Goal: Communication & Community: Answer question/provide support

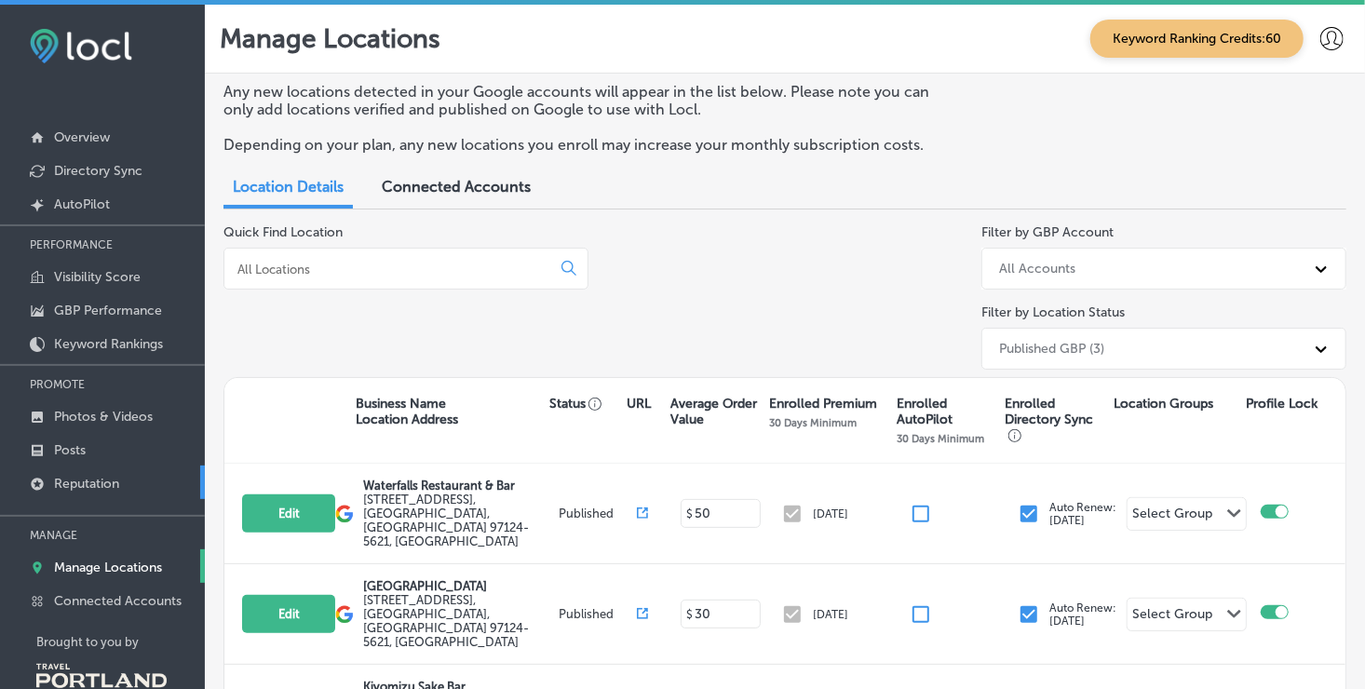
click at [122, 483] on link "Reputation" at bounding box center [102, 483] width 205 height 34
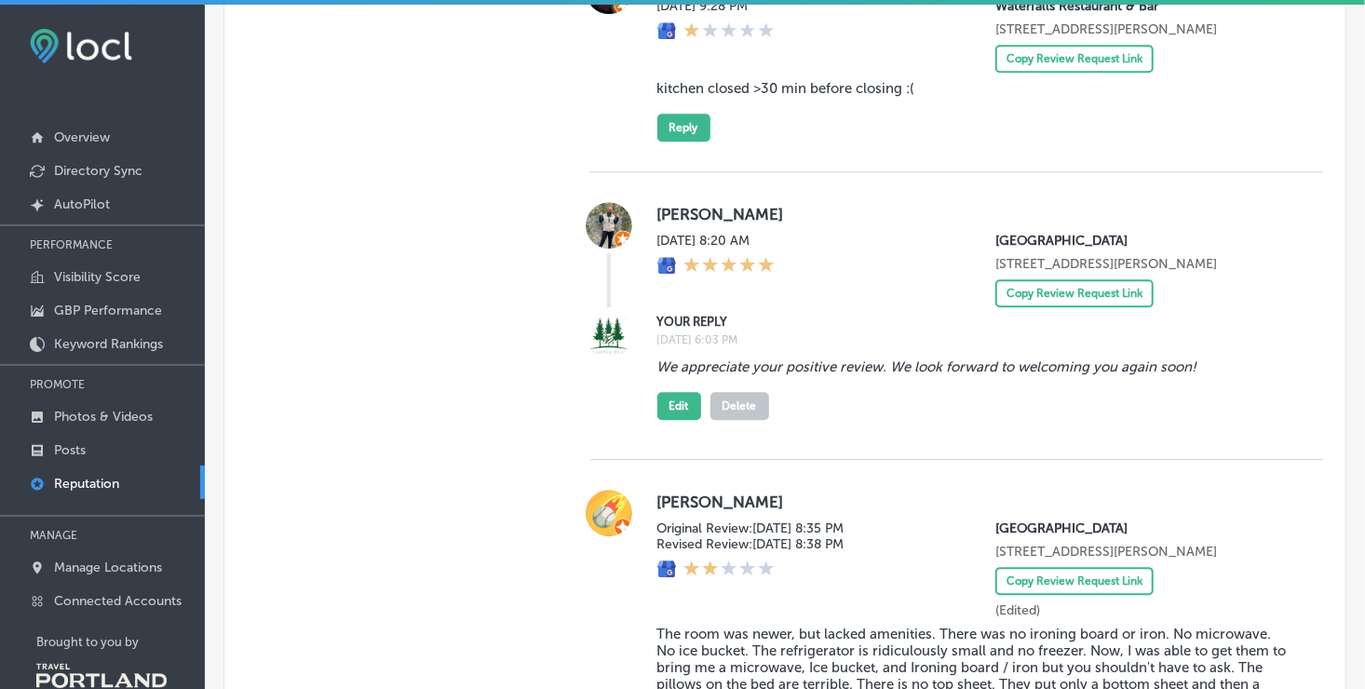
scroll to position [2390, 0]
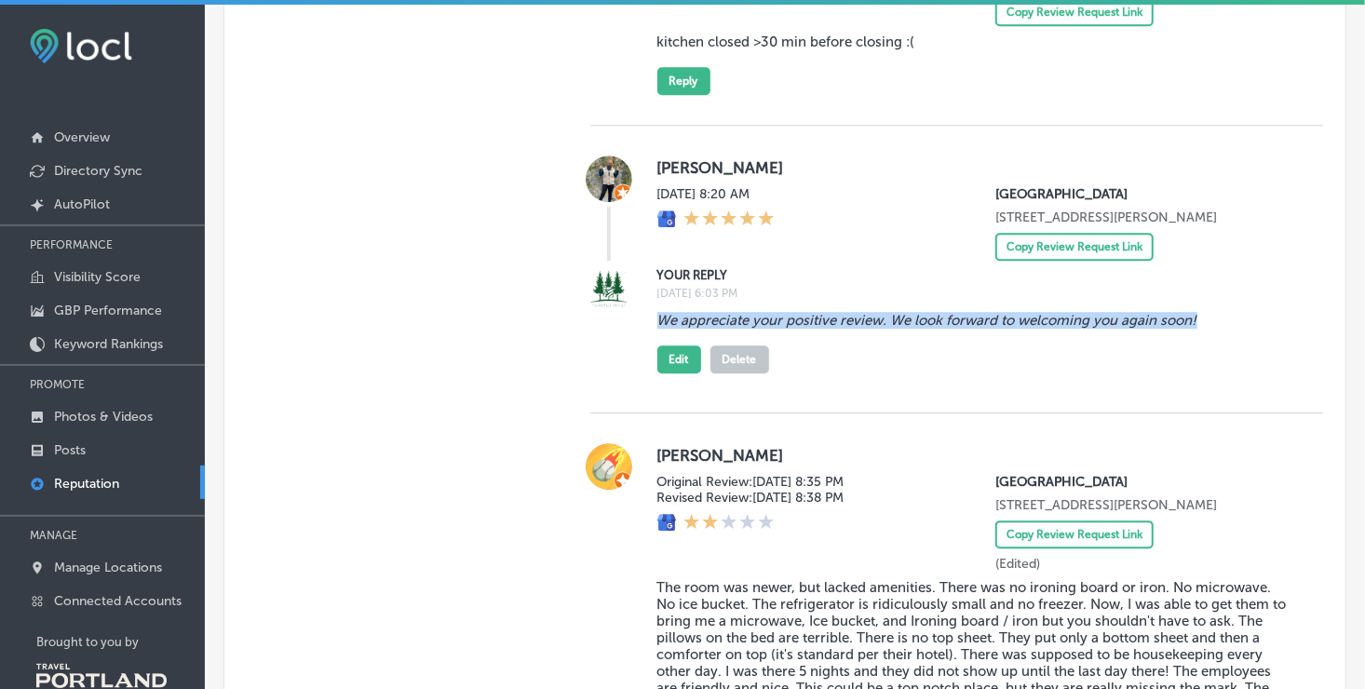
drag, startPoint x: 653, startPoint y: 413, endPoint x: 1202, endPoint y: 402, distance: 549.6
click at [1202, 373] on div "We appreciate your positive review. We look forward to welcoming you again soon…" at bounding box center [976, 339] width 636 height 69
drag, startPoint x: 1202, startPoint y: 402, endPoint x: 1085, endPoint y: 408, distance: 117.5
copy blockquote "We appreciate your positive review. We look forward to welcoming you again soon!"
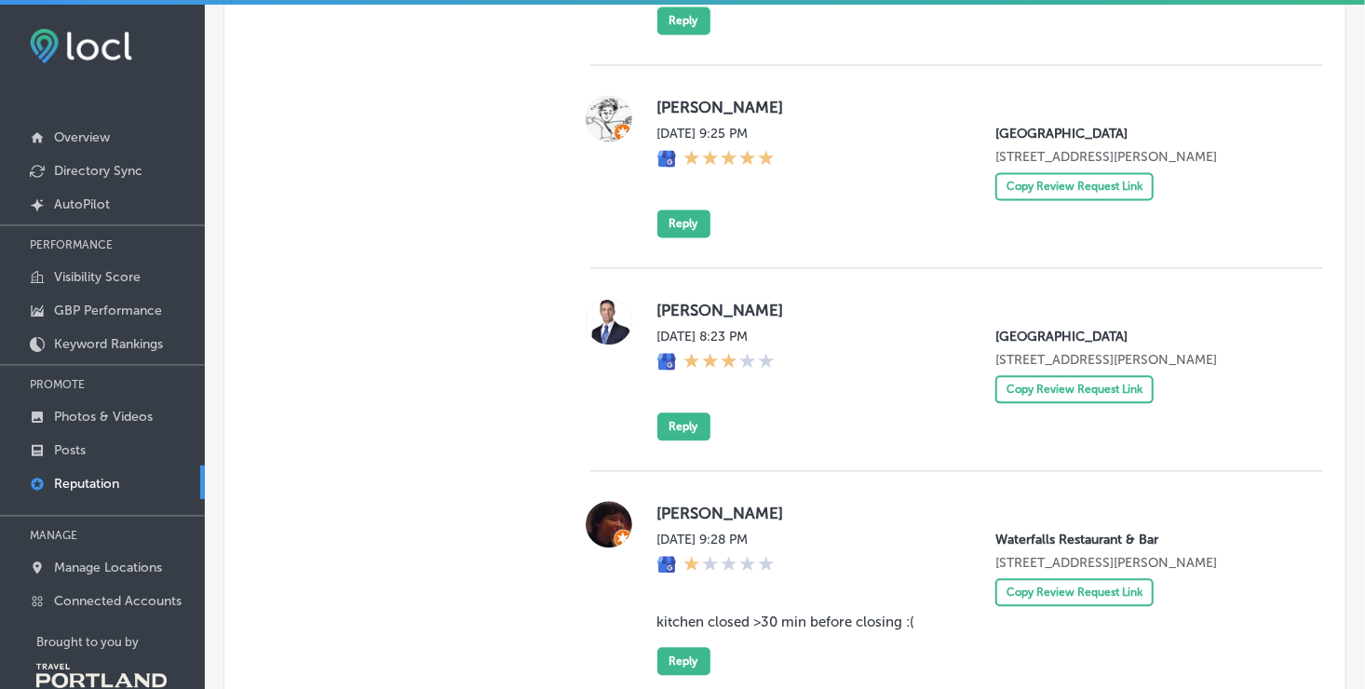
scroll to position [1809, 0]
click at [683, 238] on button "Reply" at bounding box center [684, 224] width 53 height 28
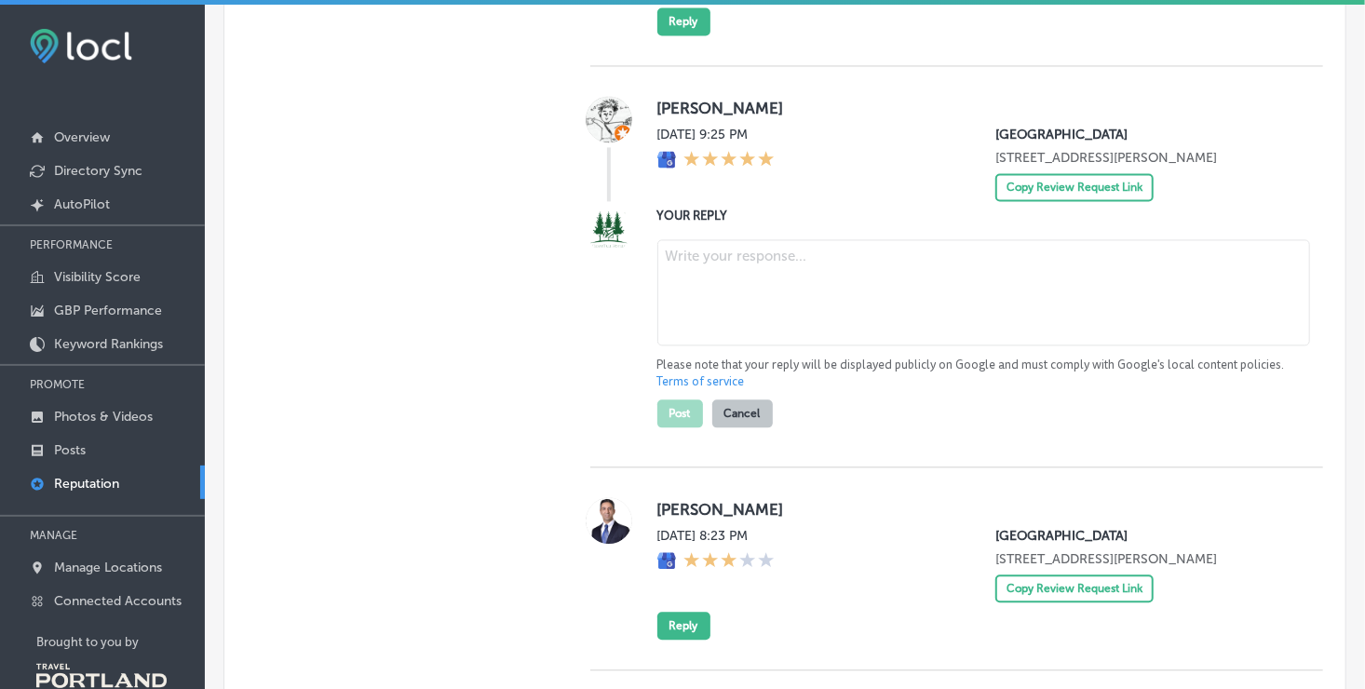
type textarea "x"
click at [697, 305] on textarea at bounding box center [984, 292] width 653 height 106
paste textarea "We appreciate your positive review. We look forward to welcoming you again soon!"
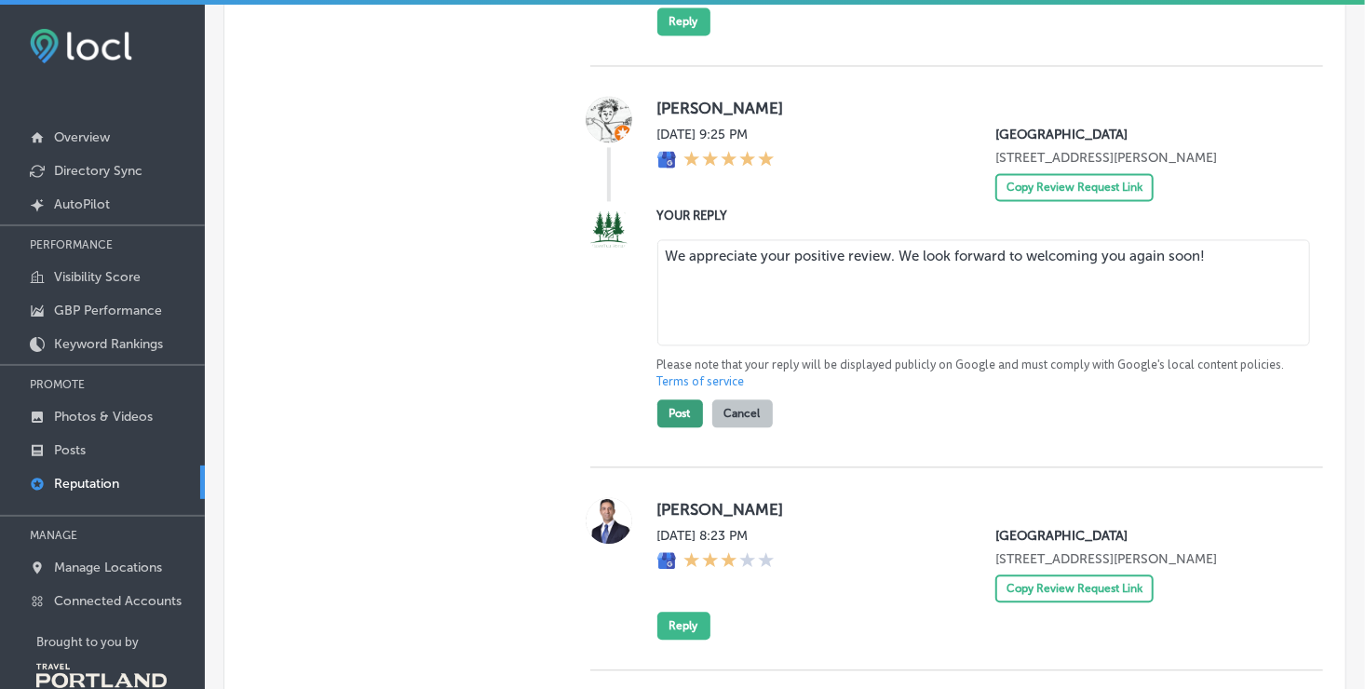
type textarea "We appreciate your positive review. We look forward to welcoming you again soon!"
click at [675, 428] on button "Post" at bounding box center [681, 414] width 46 height 28
type textarea "x"
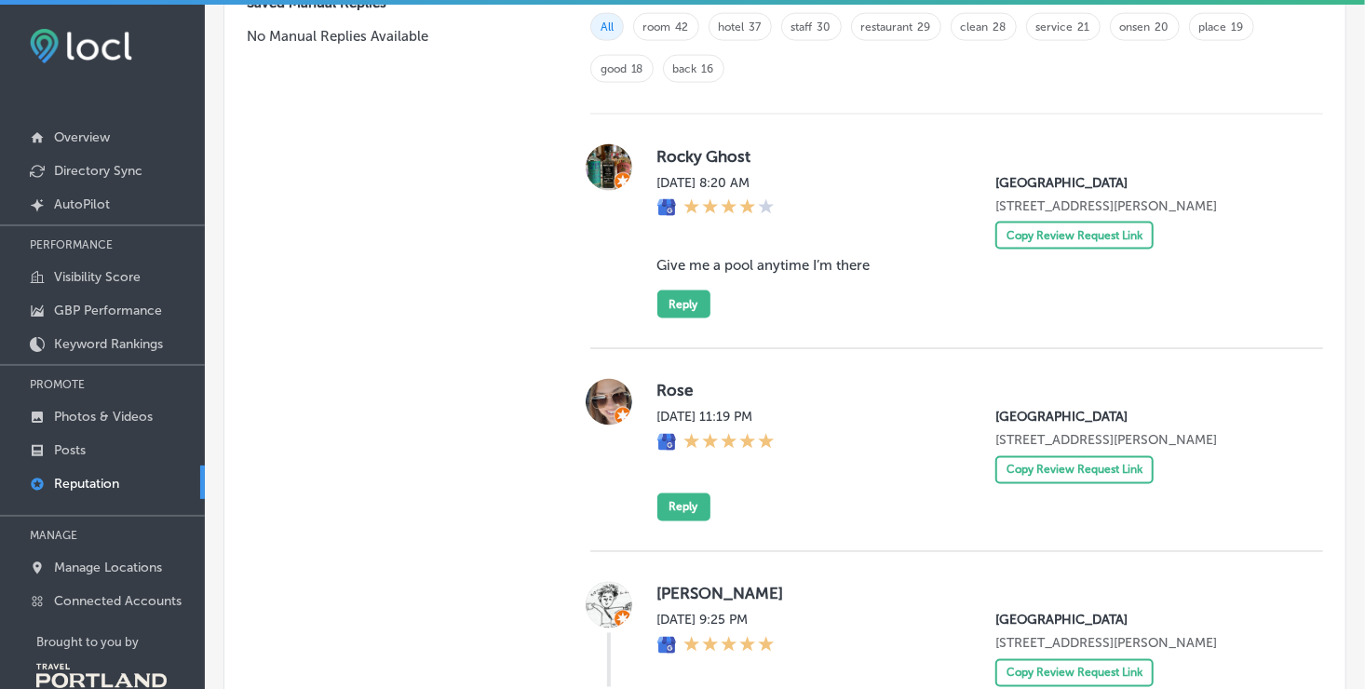
scroll to position [1481, 0]
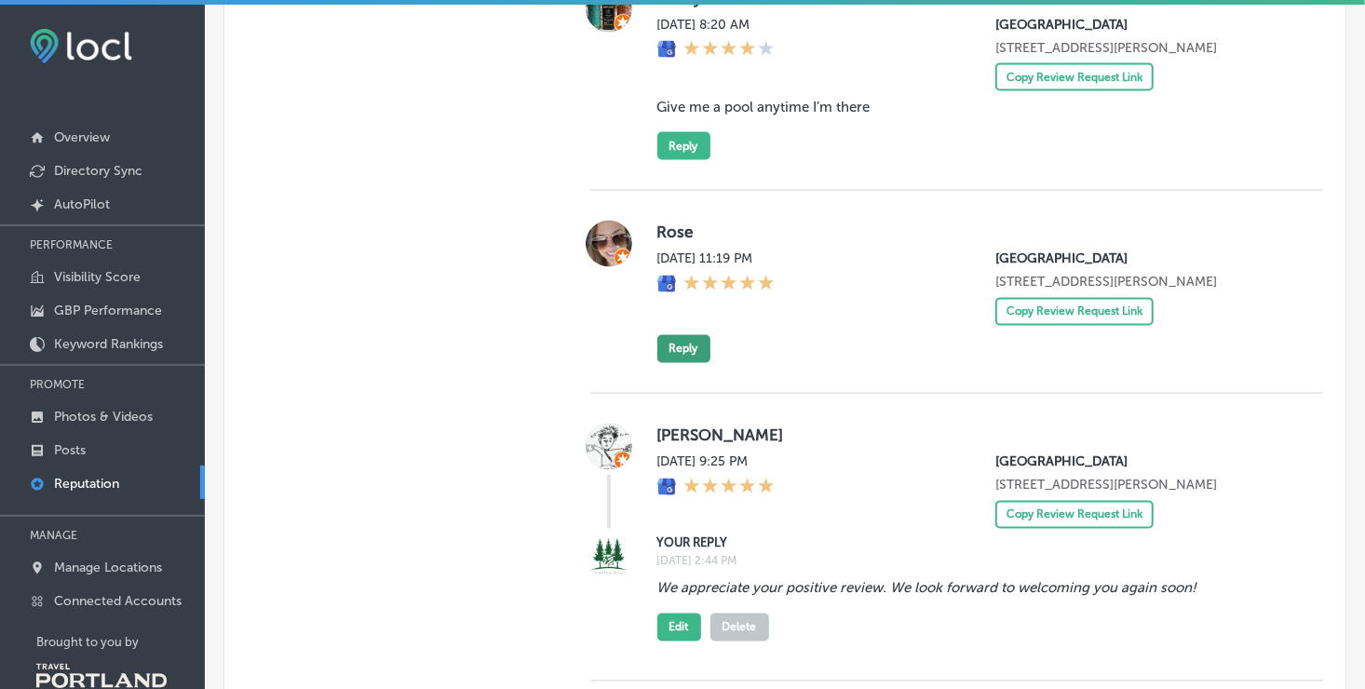
click at [676, 363] on button "Reply" at bounding box center [684, 349] width 53 height 28
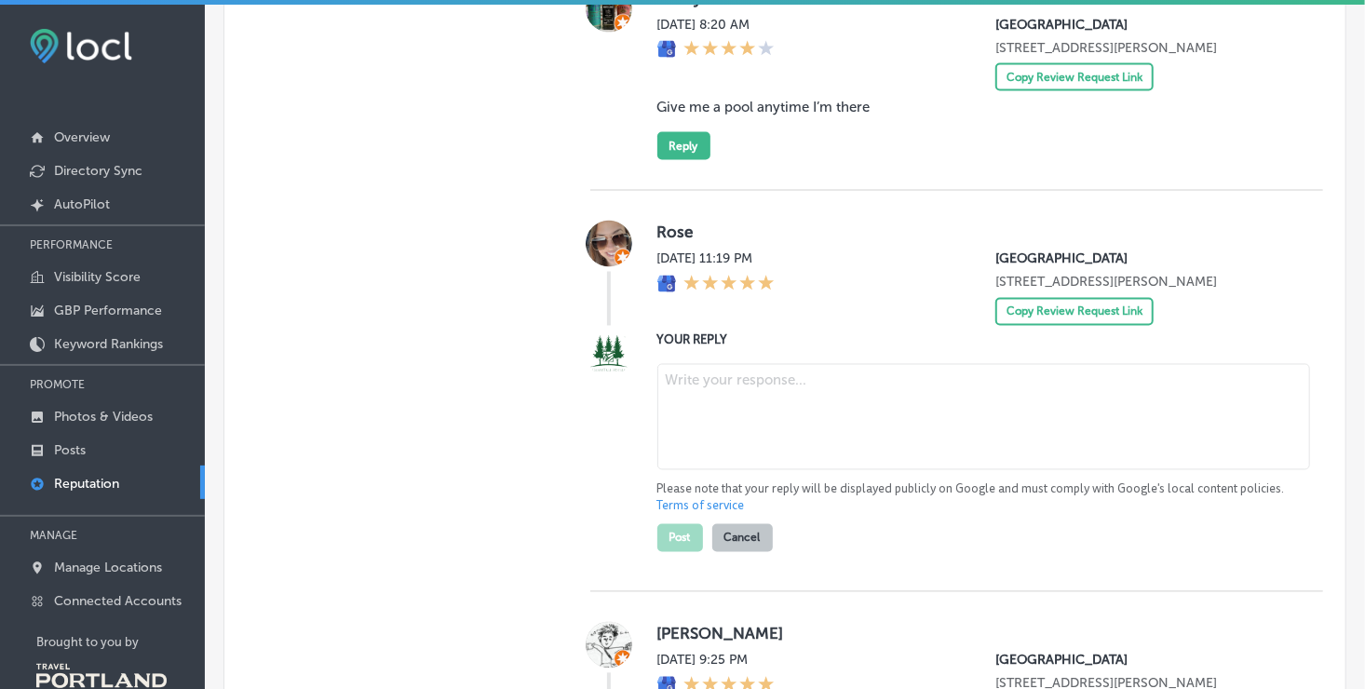
click at [698, 420] on textarea at bounding box center [984, 417] width 653 height 106
paste textarea "We appreciate your positive review. We look forward to welcoming you again soon!"
type textarea "We appreciate your positive review. We look forward to welcoming you again soon!"
click at [668, 552] on button "Post" at bounding box center [681, 538] width 46 height 28
type textarea "x"
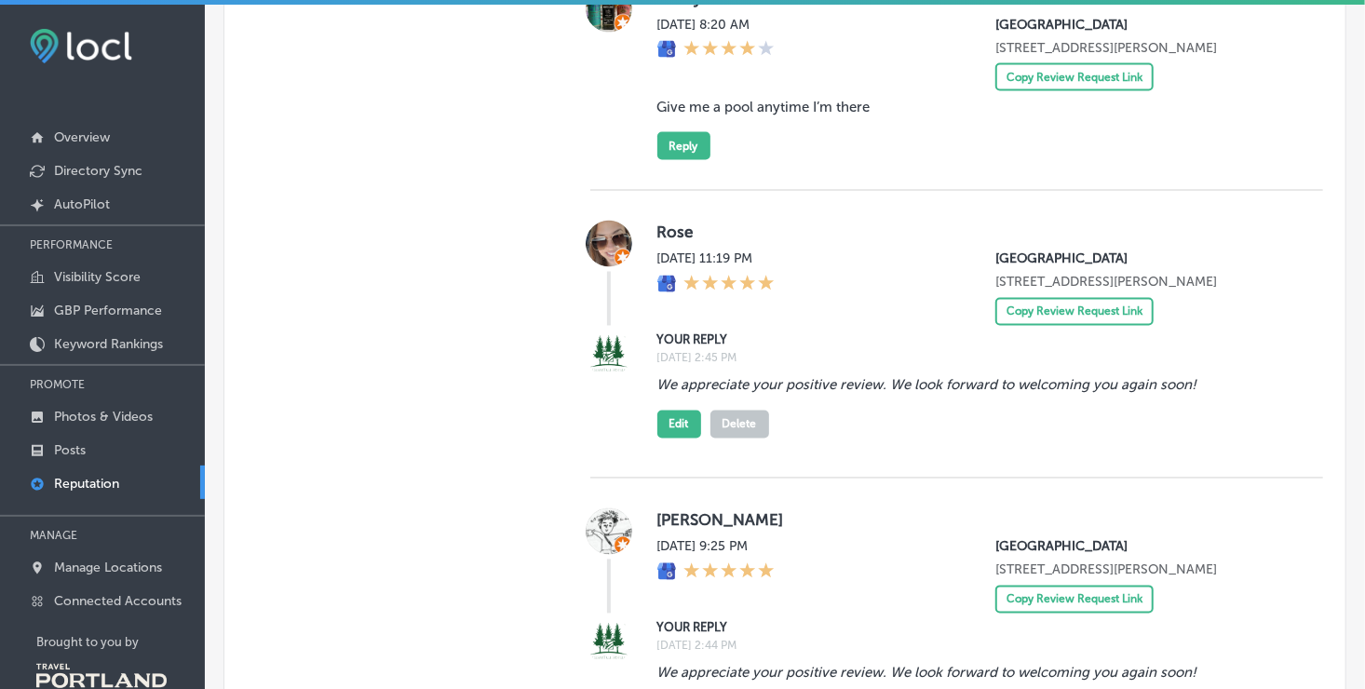
click at [604, 250] on img at bounding box center [609, 244] width 47 height 47
click at [666, 160] on button "Reply" at bounding box center [684, 146] width 53 height 28
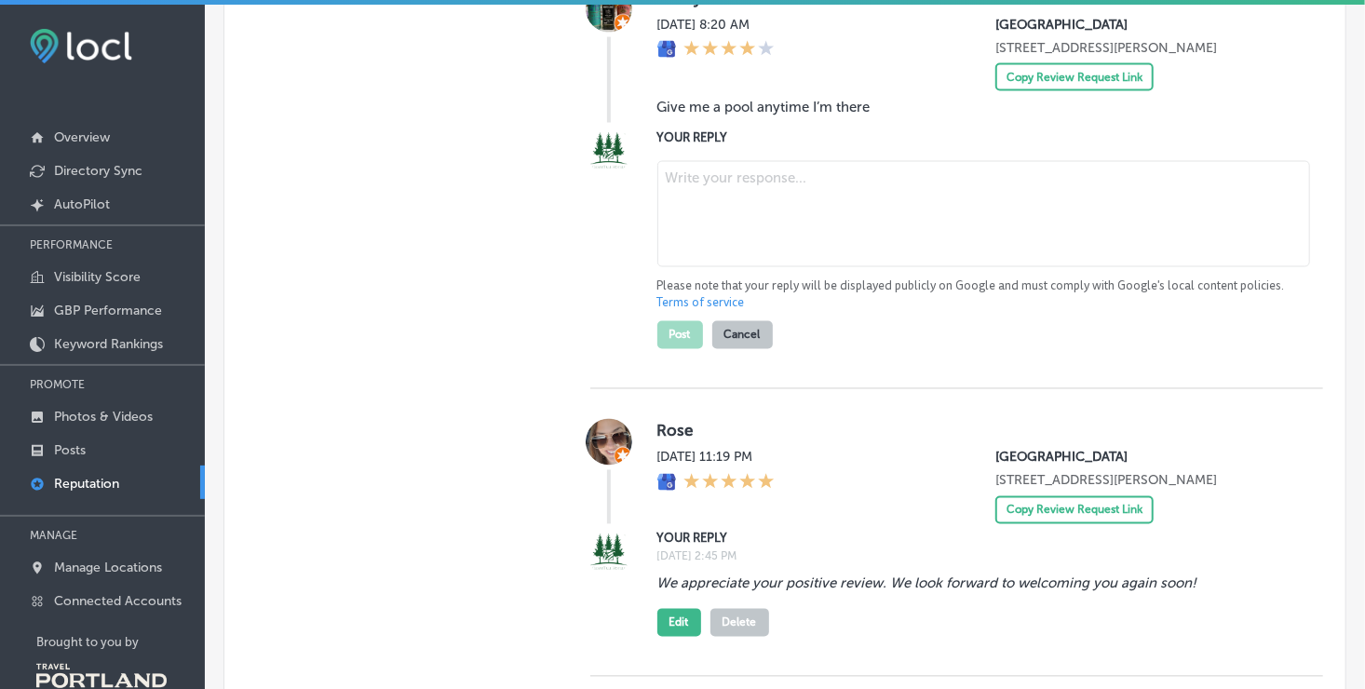
click at [675, 197] on textarea at bounding box center [984, 214] width 653 height 106
paste textarea "We appreciate your positive review. We look forward to welcoming you again soon!"
type textarea "We appreciate your positive review. We look forward to welcoming you again soon!"
click at [668, 336] on button "Post" at bounding box center [681, 335] width 46 height 28
type textarea "x"
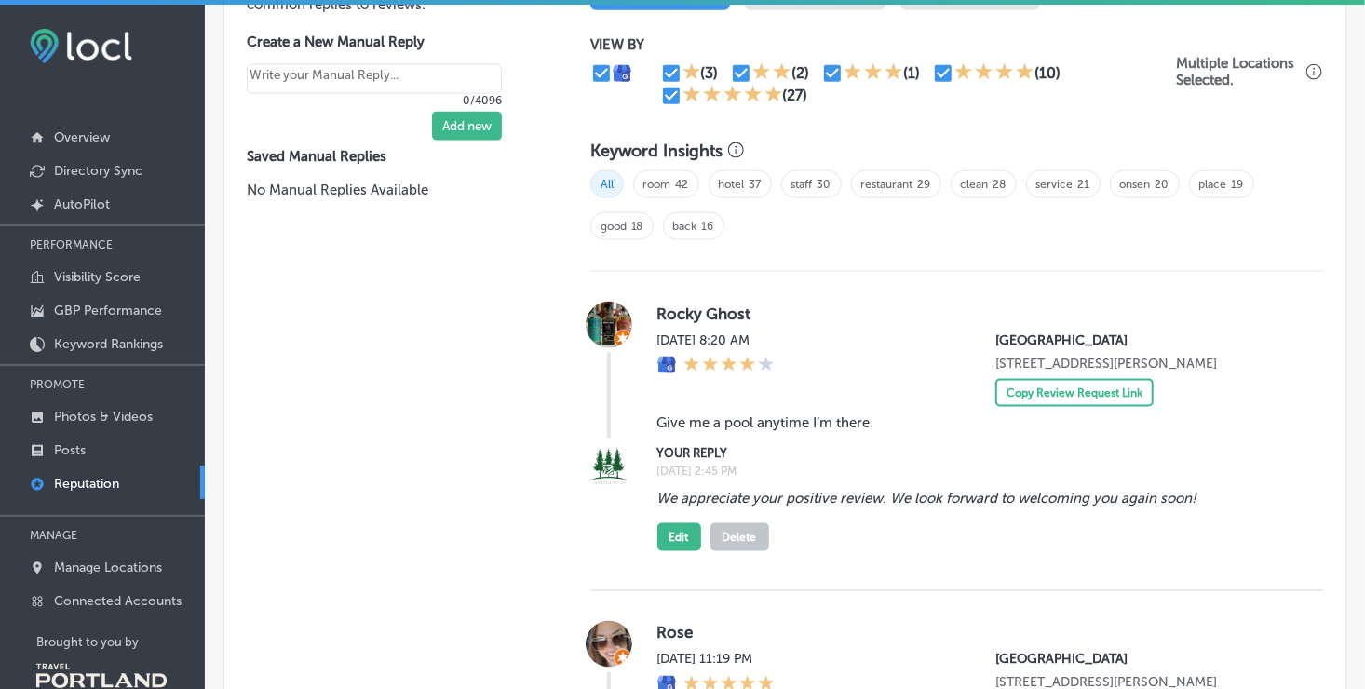
scroll to position [1162, 0]
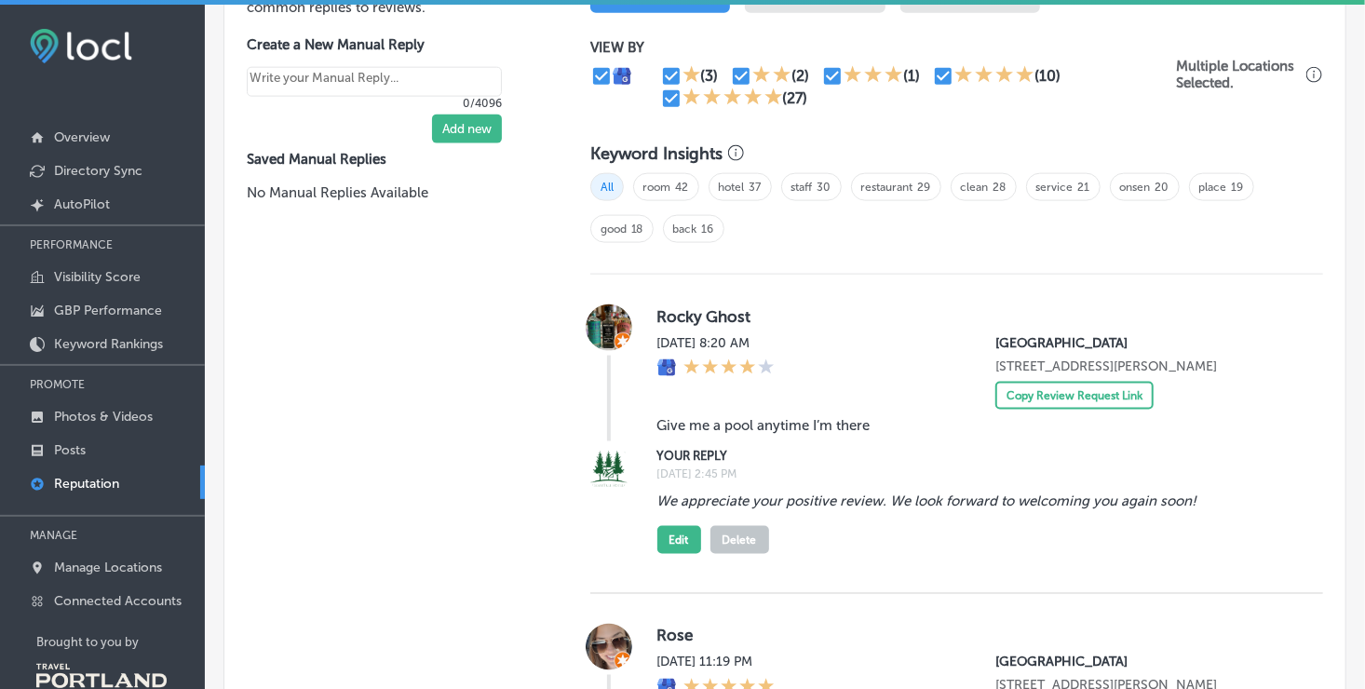
click at [601, 314] on img at bounding box center [609, 328] width 47 height 47
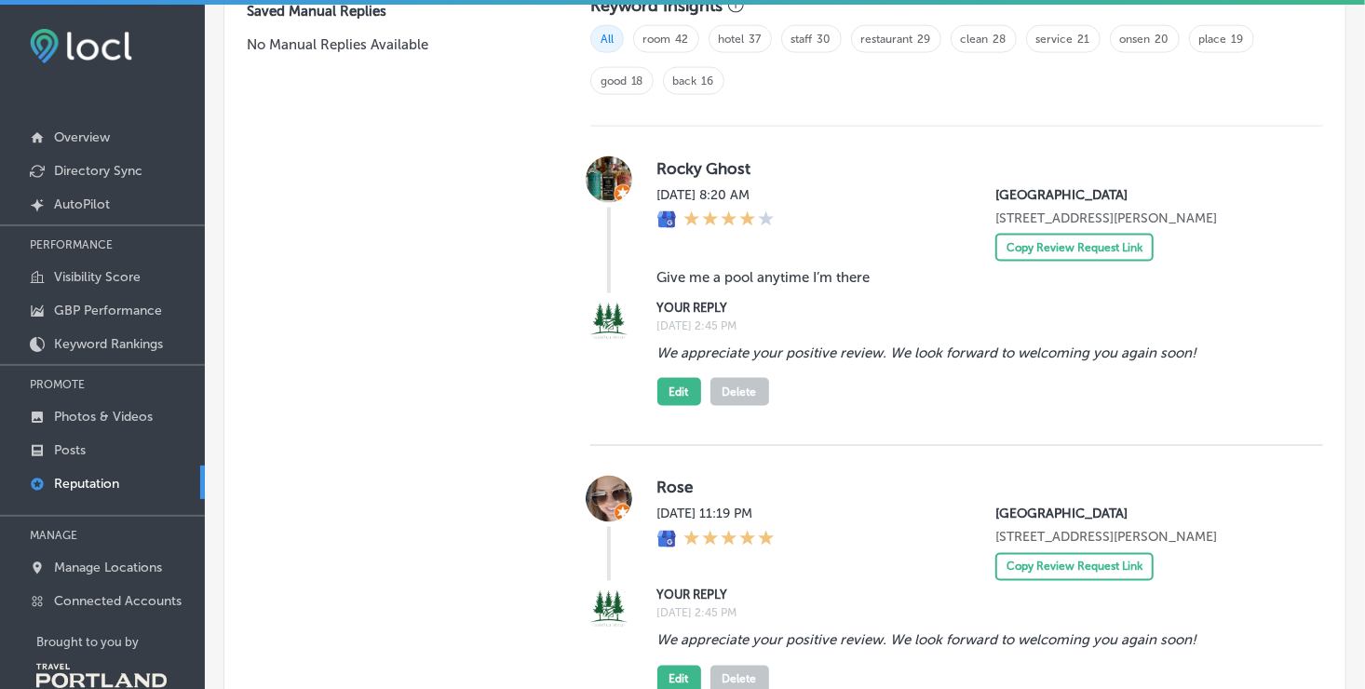
scroll to position [1307, 0]
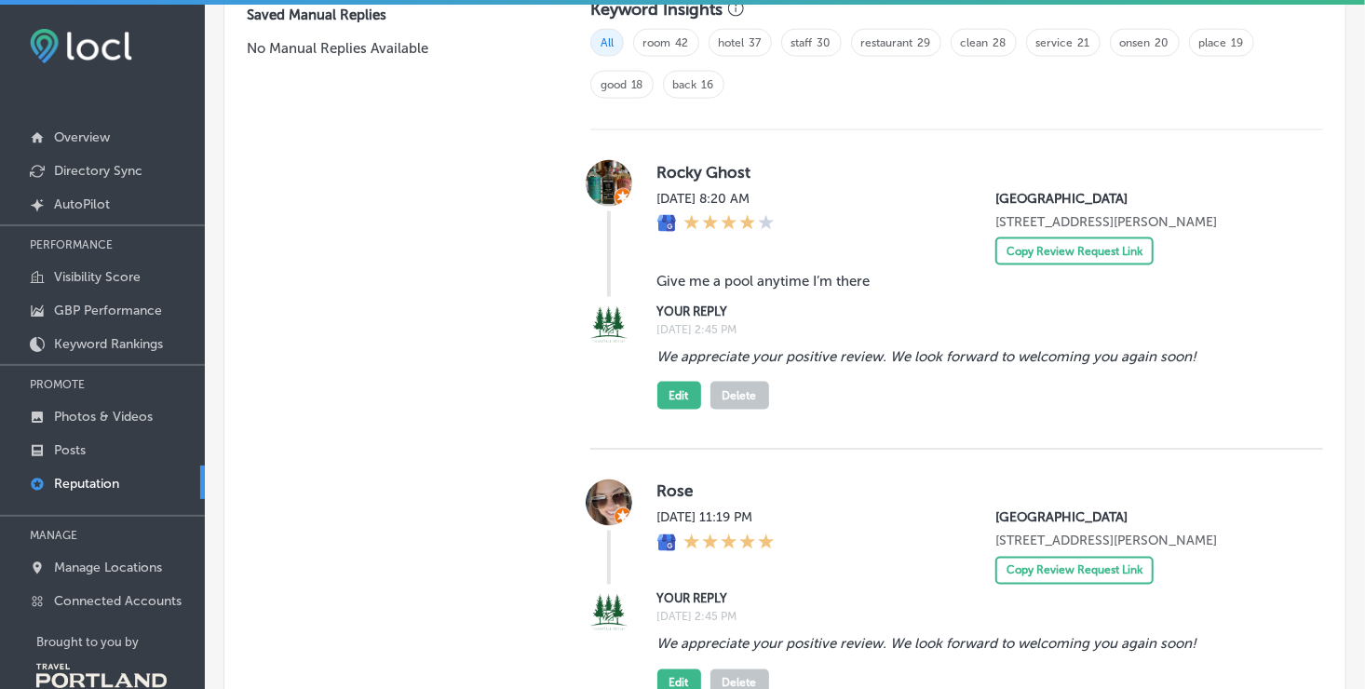
click at [608, 182] on img at bounding box center [609, 183] width 47 height 47
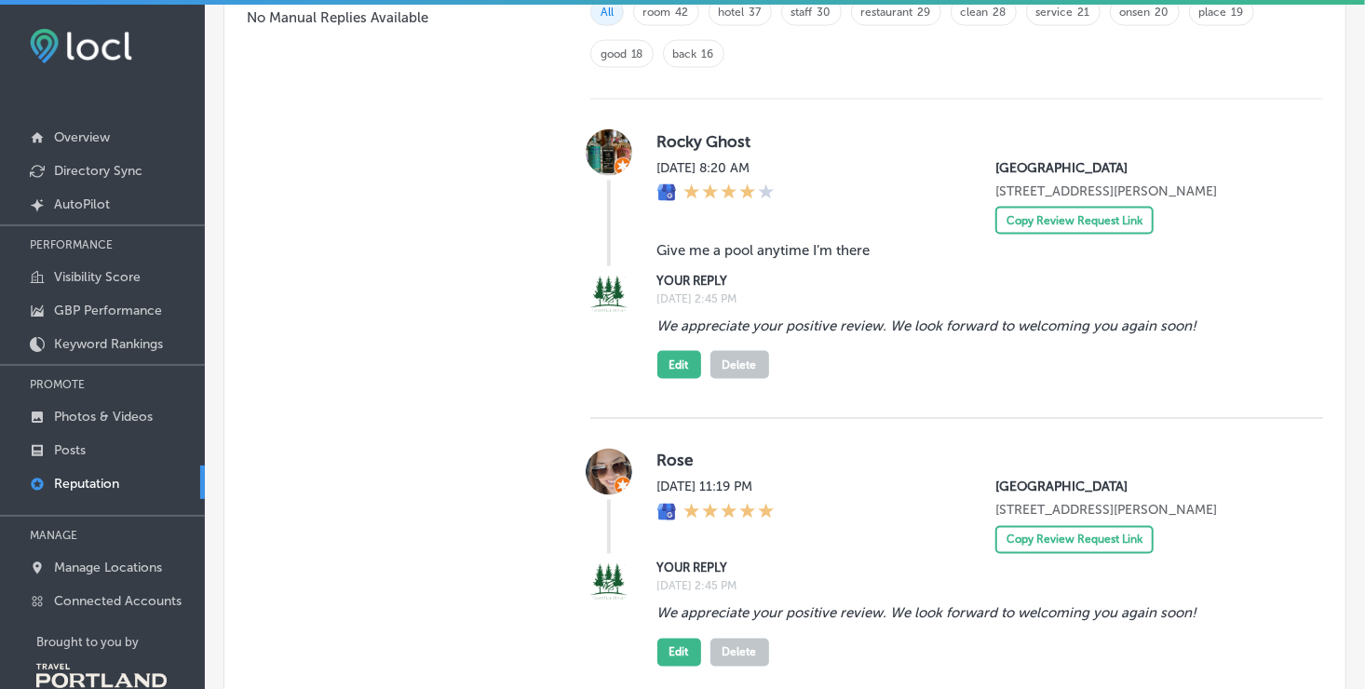
scroll to position [1337, 0]
click at [671, 380] on button "Edit" at bounding box center [680, 366] width 44 height 28
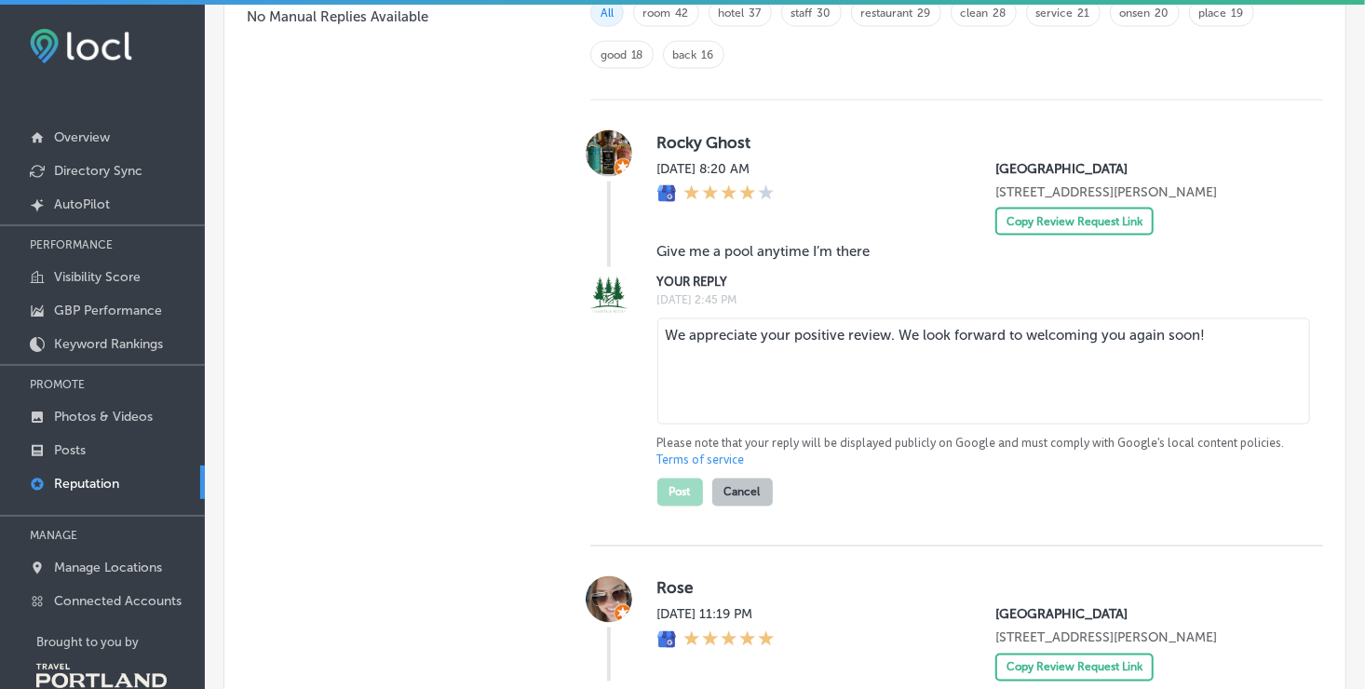
scroll to position [1334, 0]
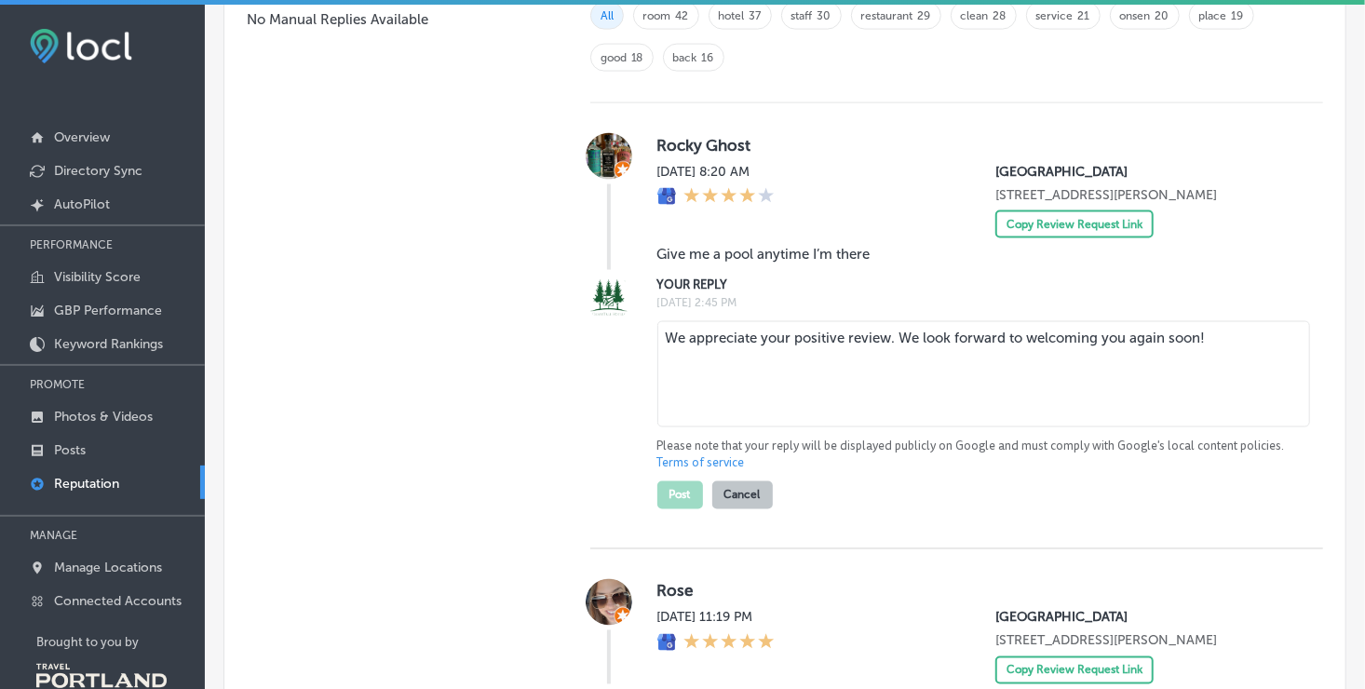
drag, startPoint x: 663, startPoint y: 354, endPoint x: 1301, endPoint y: 257, distance: 645.3
click at [1301, 257] on div "Rocky Ghost [DATE] 8:20 AM [GEOGRAPHIC_DATA] [STREET_ADDRESS][PERSON_NAME] Copy…" at bounding box center [957, 326] width 733 height 446
click at [1002, 509] on div "Please note that your reply will be displayed publicly on Google and must compl…" at bounding box center [976, 412] width 636 height 196
click at [753, 509] on button "Cancel" at bounding box center [743, 496] width 61 height 28
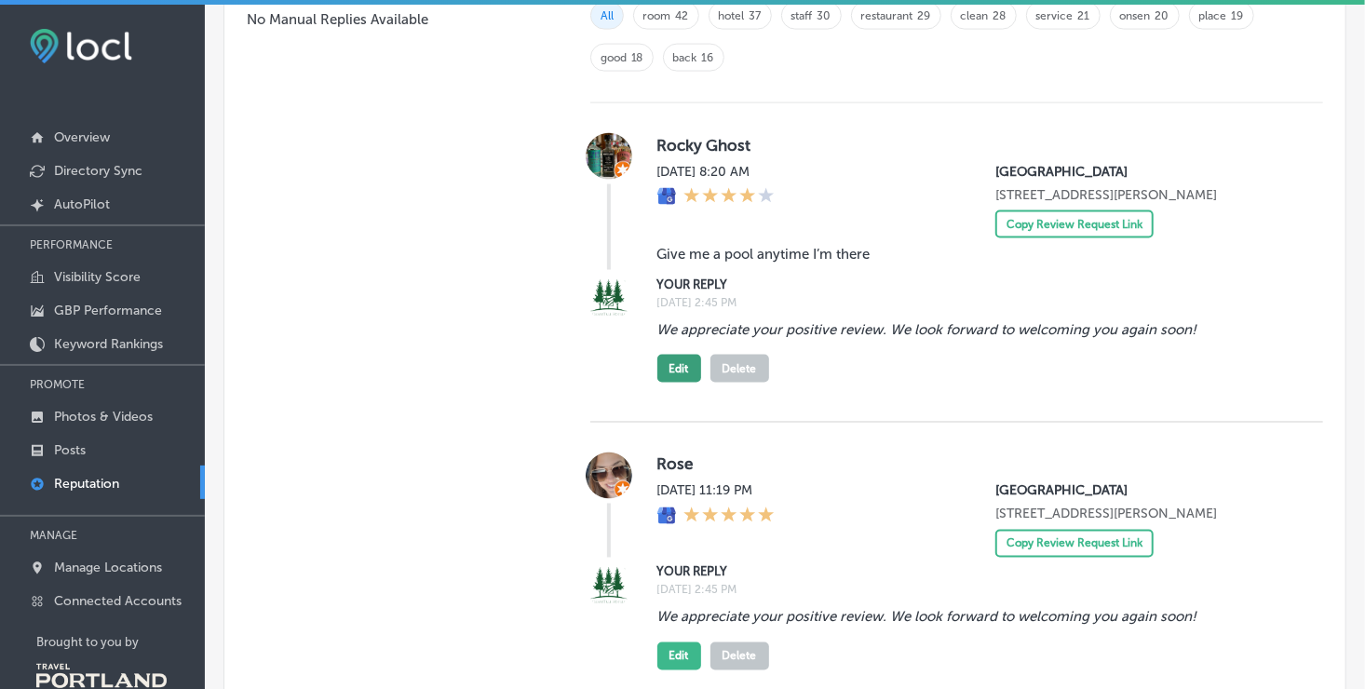
click at [677, 380] on button "Edit" at bounding box center [680, 369] width 44 height 28
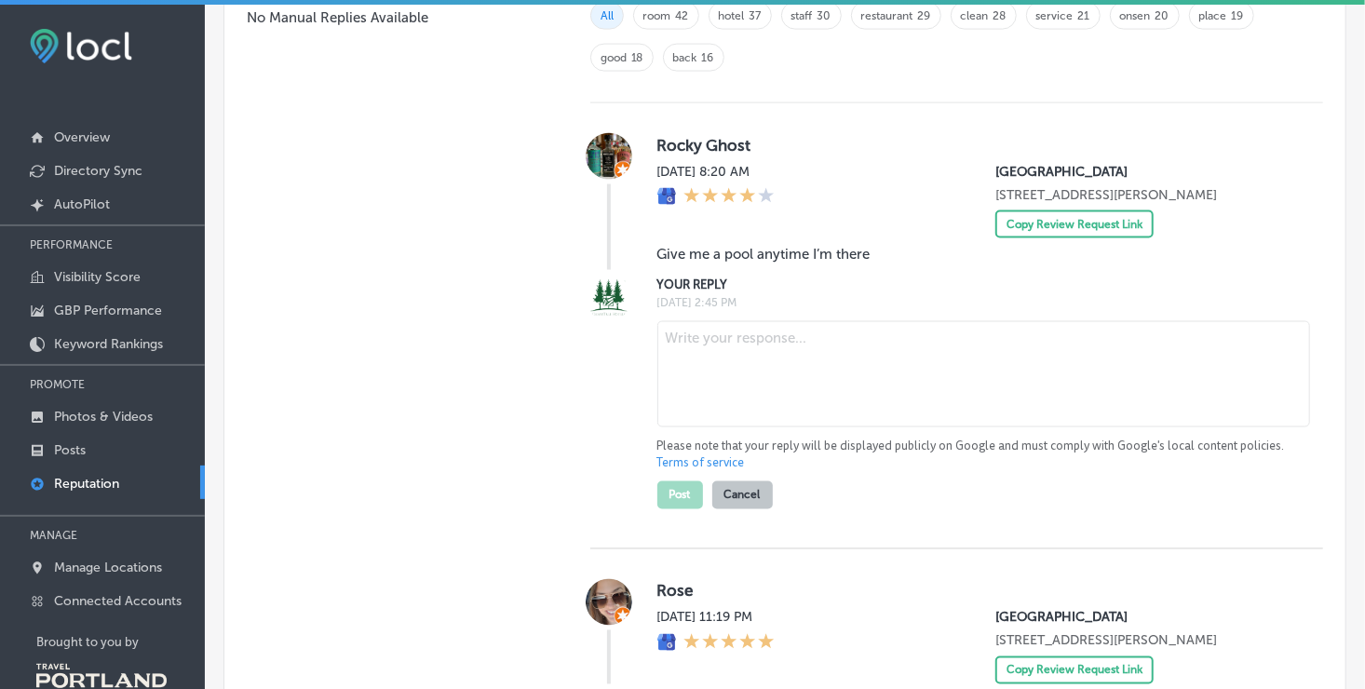
scroll to position [1333, 0]
click at [719, 510] on button "Cancel" at bounding box center [743, 496] width 61 height 28
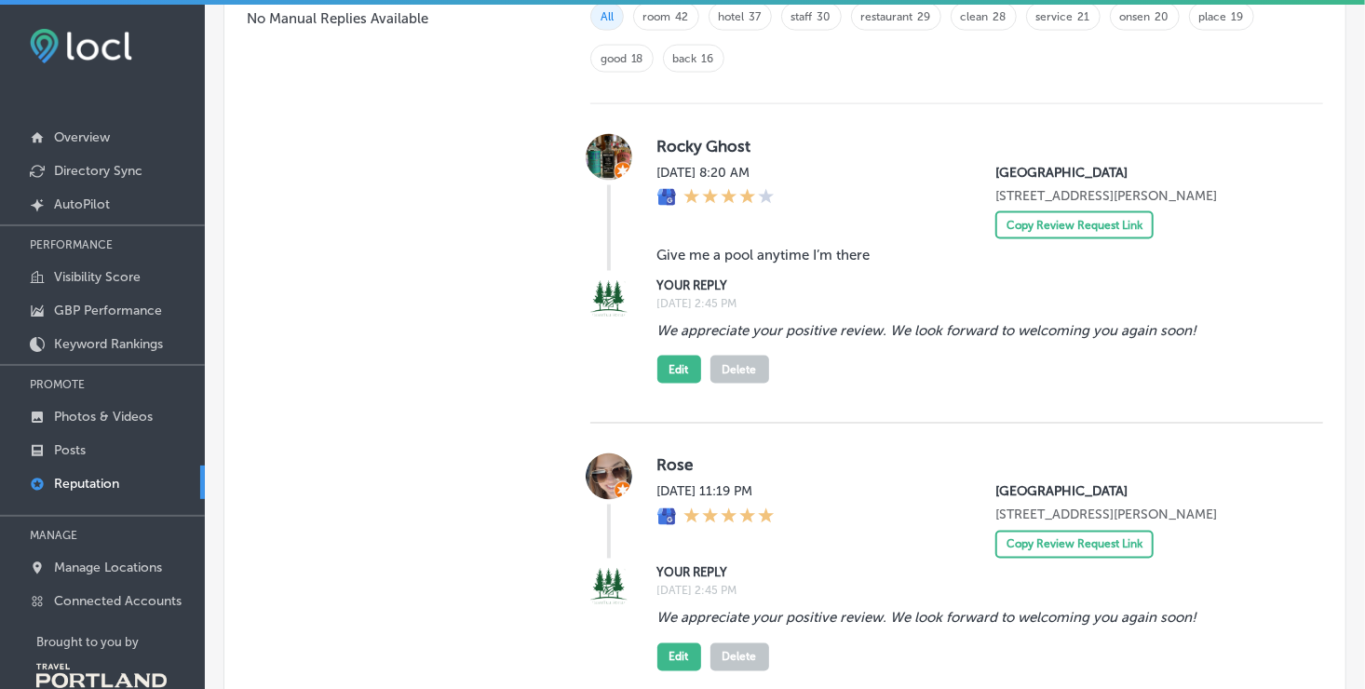
click at [729, 376] on button "Delete" at bounding box center [740, 370] width 59 height 28
type textarea "x"
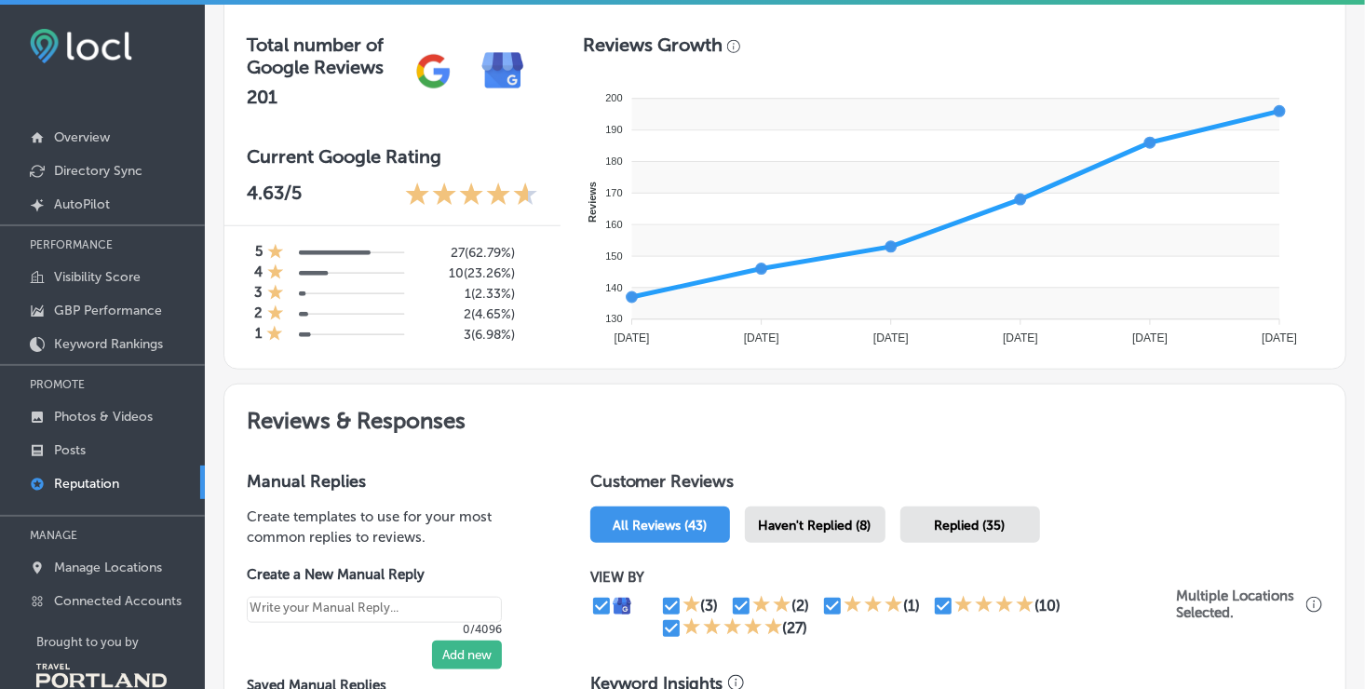
scroll to position [618, 0]
